Goal: Entertainment & Leisure: Browse casually

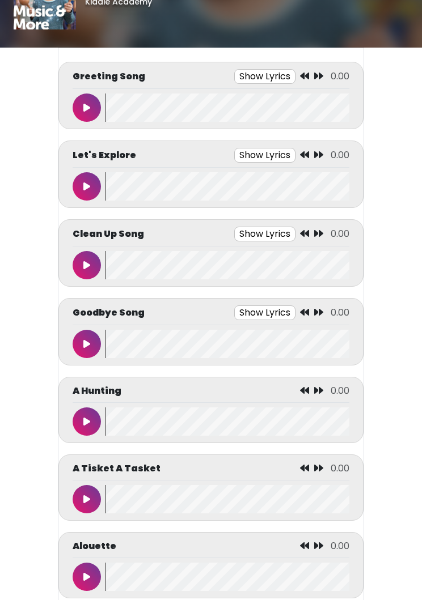
click at [88, 109] on icon at bounding box center [86, 107] width 7 height 9
click at [90, 101] on button at bounding box center [87, 108] width 28 height 28
click at [83, 121] on button at bounding box center [87, 108] width 28 height 28
click at [91, 104] on button at bounding box center [87, 108] width 28 height 28
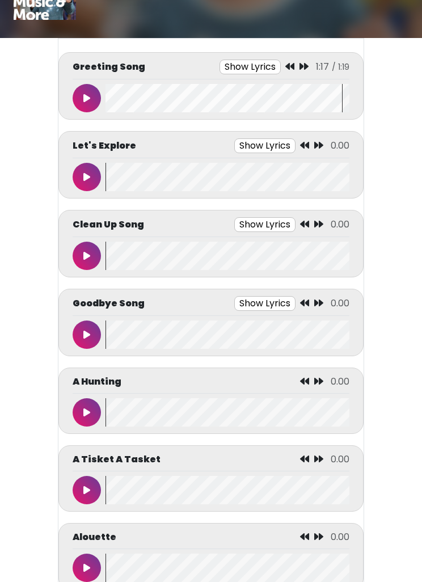
click at [75, 344] on div at bounding box center [89, 334] width 33 height 28
click at [81, 327] on button at bounding box center [87, 334] width 28 height 28
click at [87, 325] on button at bounding box center [87, 334] width 28 height 28
click at [84, 96] on icon at bounding box center [86, 98] width 7 height 9
click at [82, 101] on button at bounding box center [87, 98] width 28 height 28
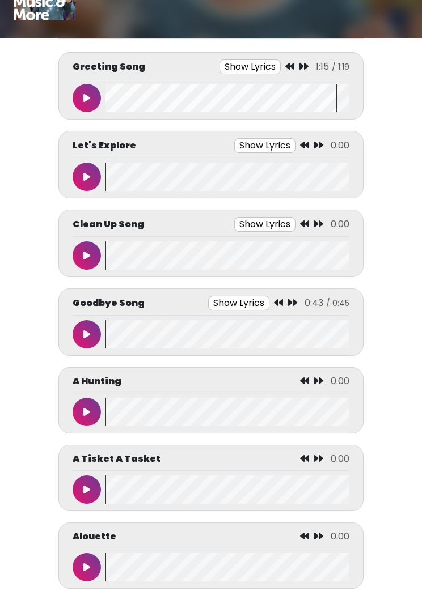
click at [81, 328] on button at bounding box center [87, 334] width 28 height 28
click at [86, 416] on icon at bounding box center [87, 412] width 6 height 9
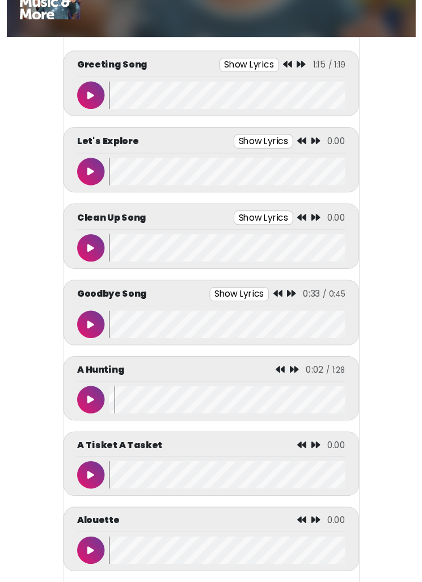
scroll to position [0, 0]
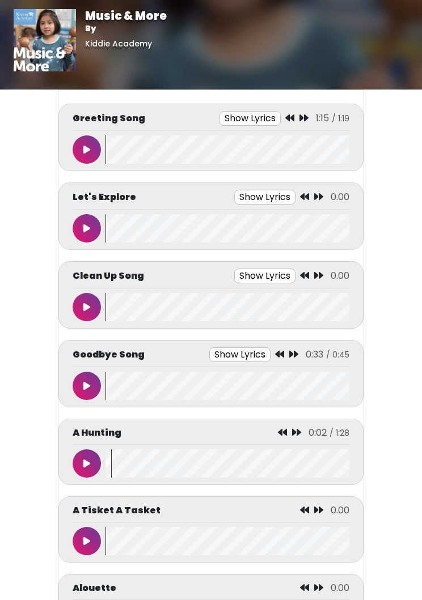
click at [85, 141] on button at bounding box center [87, 150] width 28 height 28
click at [89, 137] on button at bounding box center [87, 150] width 28 height 28
click at [83, 235] on button at bounding box center [87, 228] width 28 height 28
click at [91, 235] on button at bounding box center [87, 228] width 28 height 28
click at [83, 310] on icon at bounding box center [86, 307] width 7 height 9
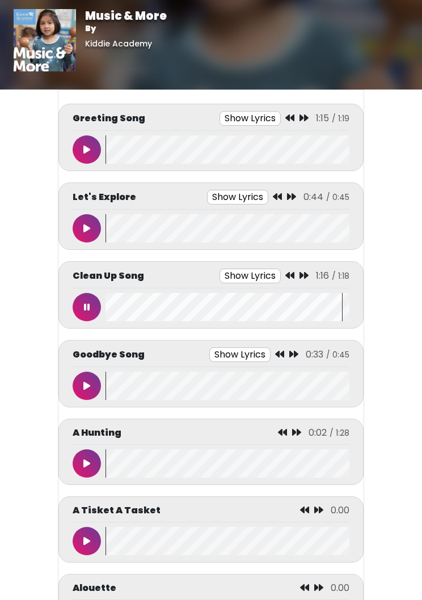
click at [79, 314] on button at bounding box center [87, 307] width 28 height 28
click at [88, 386] on icon at bounding box center [86, 386] width 7 height 9
click at [84, 379] on button at bounding box center [87, 386] width 28 height 28
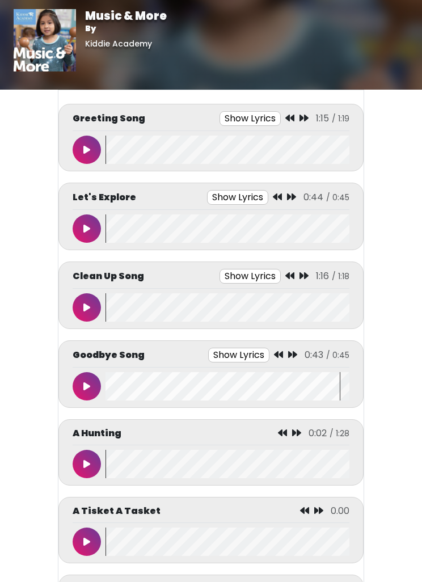
click at [88, 153] on icon at bounding box center [86, 149] width 7 height 9
click at [87, 148] on icon at bounding box center [87, 149] width 6 height 9
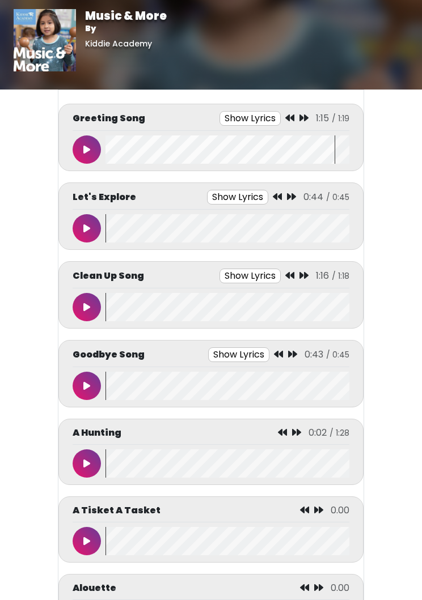
click at [86, 226] on icon at bounding box center [86, 228] width 7 height 9
click at [81, 215] on button at bounding box center [87, 228] width 28 height 28
click at [94, 311] on button at bounding box center [87, 307] width 28 height 28
click at [94, 303] on button at bounding box center [87, 307] width 28 height 28
click at [94, 386] on button at bounding box center [87, 386] width 28 height 28
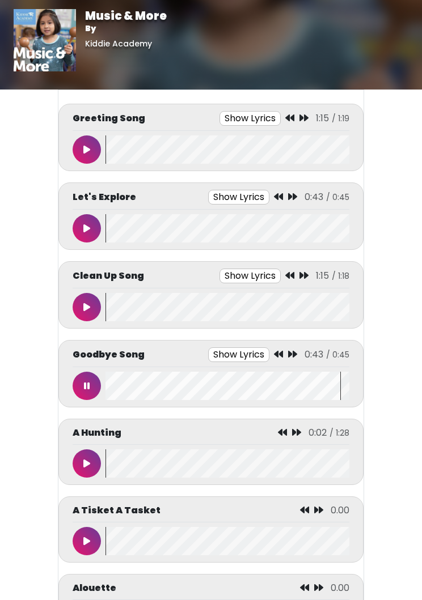
click at [94, 381] on button at bounding box center [87, 386] width 28 height 28
click at [95, 157] on button at bounding box center [87, 150] width 28 height 28
click at [81, 152] on button at bounding box center [87, 150] width 28 height 28
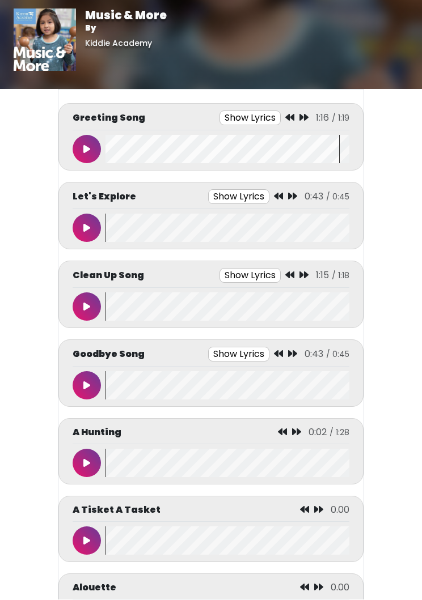
scroll to position [10, 0]
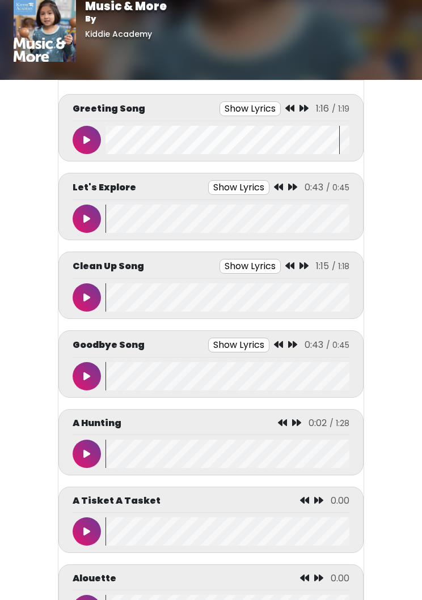
click at [92, 298] on button at bounding box center [87, 298] width 28 height 28
click at [83, 293] on button at bounding box center [87, 298] width 28 height 28
click at [92, 377] on button at bounding box center [87, 376] width 28 height 28
